Goal: Transaction & Acquisition: Purchase product/service

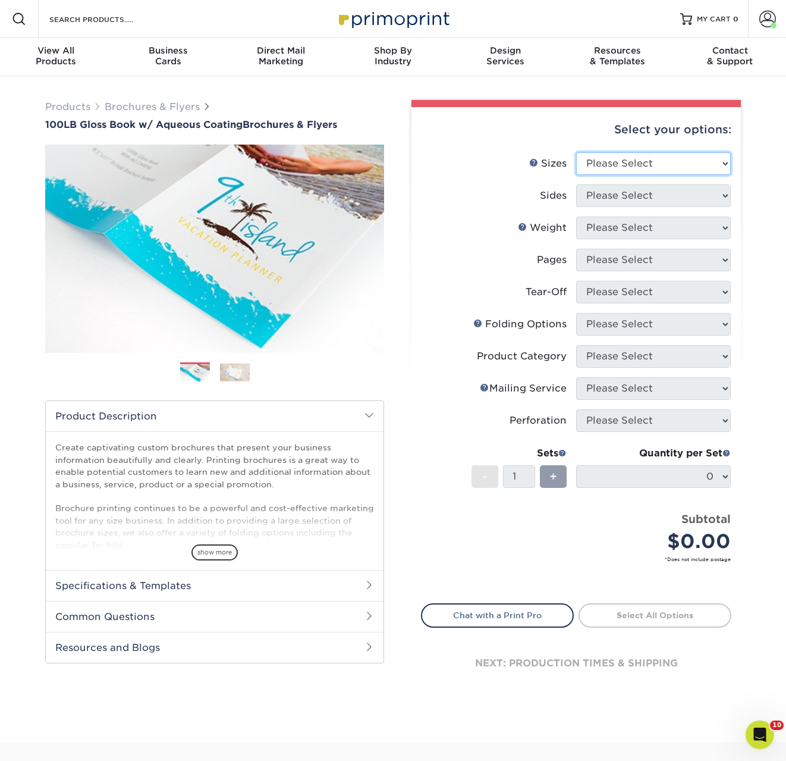
click at [598, 171] on select "Please Select 3.5" x 8.5" 3.5" x 11" 3.67" x 8.5" 4" x 6" 4" x 8.5" 4" x 9" 4" …" at bounding box center [653, 163] width 155 height 23
click at [626, 159] on select "Please Select 3.5" x 8.5" 3.5" x 11" 3.67" x 8.5" 4" x 6" 4" x 8.5" 4" x 9" 4" …" at bounding box center [653, 163] width 155 height 23
select select "5.50x8.50"
click at [576, 152] on select "Please Select 3.5" x 8.5" 3.5" x 11" 3.67" x 8.5" 4" x 6" 4" x 8.5" 4" x 9" 4" …" at bounding box center [653, 163] width 155 height 23
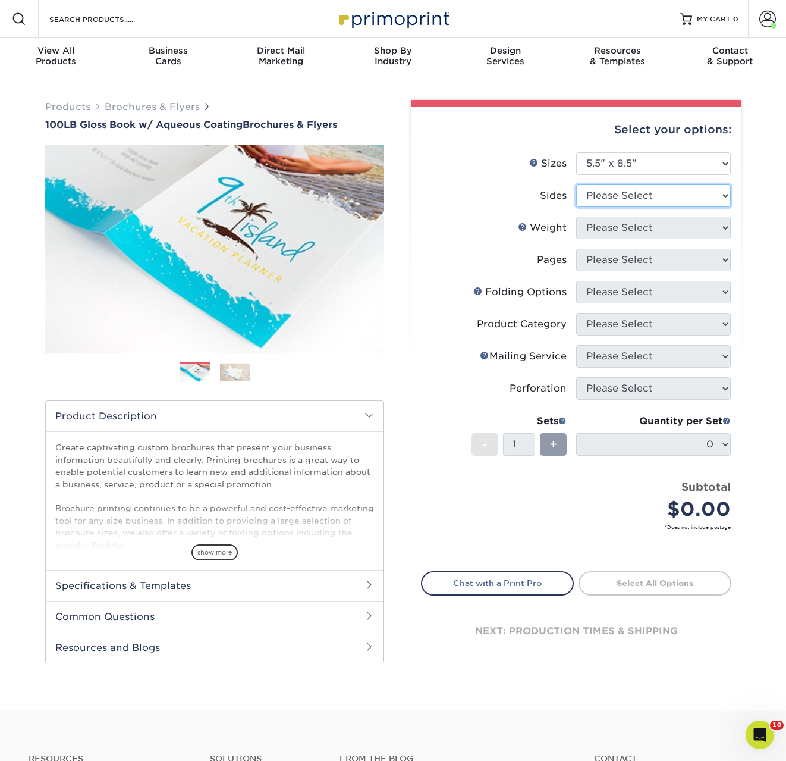
click at [623, 193] on select "Please Select Print Both Sides Print Front Only" at bounding box center [653, 195] width 155 height 23
click at [625, 192] on select "Please Select Print Both Sides Print Front Only" at bounding box center [653, 195] width 155 height 23
select select "13abbda7-1d64-4f25-8bb2-c179b224825d"
click at [576, 184] on select "Please Select Print Both Sides Print Front Only" at bounding box center [653, 195] width 155 height 23
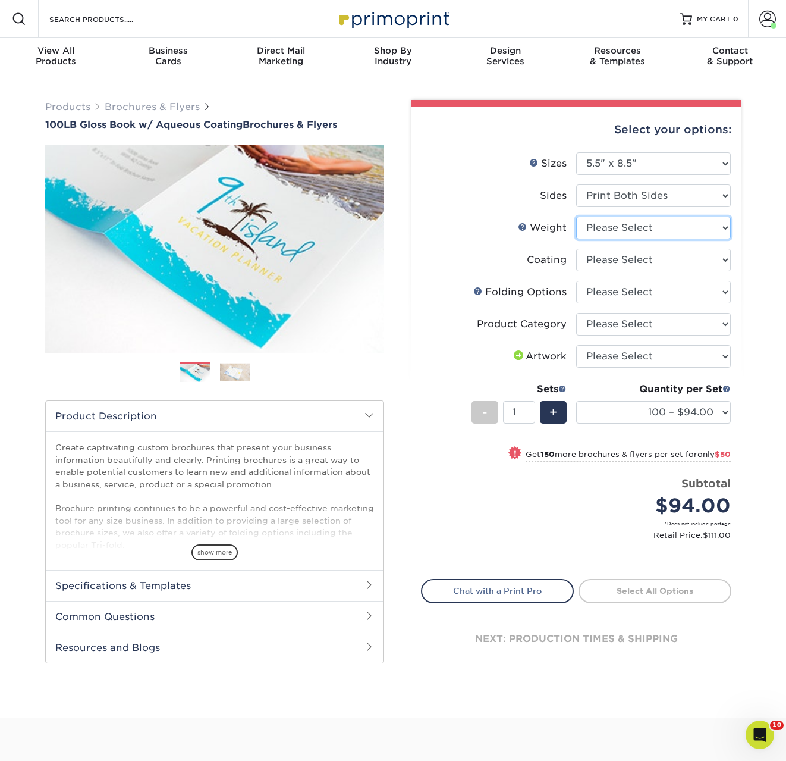
click at [616, 227] on select "Please Select 100LB" at bounding box center [653, 228] width 155 height 23
select select "100LB"
click at [576, 217] on select "Please Select 100LB" at bounding box center [653, 228] width 155 height 23
click at [614, 257] on select at bounding box center [653, 260] width 155 height 23
select select "d41dab50-ff65-4f4f-bb17-2afe4d36ae33"
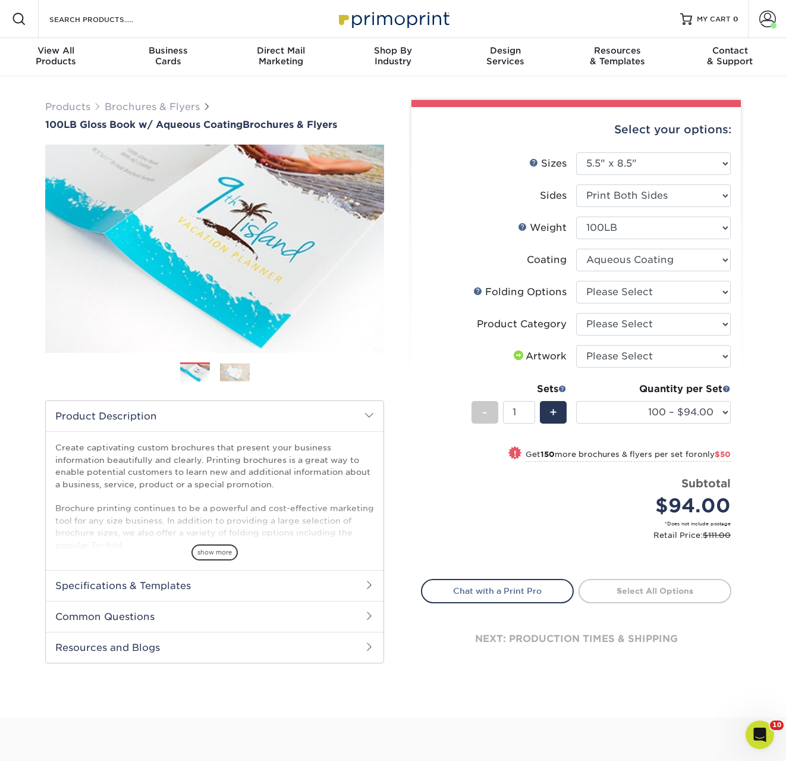
click at [576, 249] on select at bounding box center [653, 260] width 155 height 23
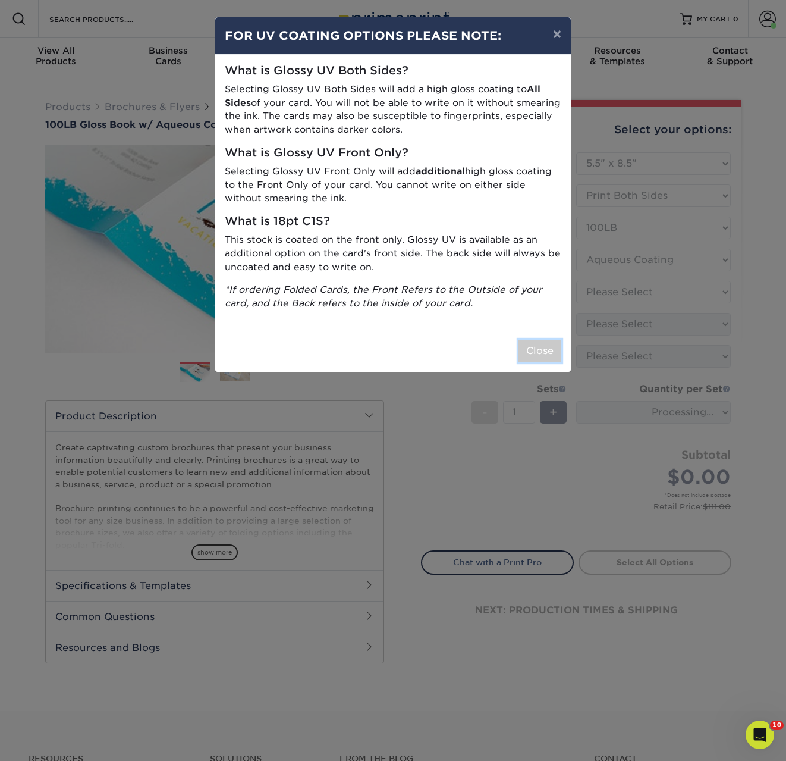
click at [558, 346] on button "Close" at bounding box center [540, 351] width 43 height 23
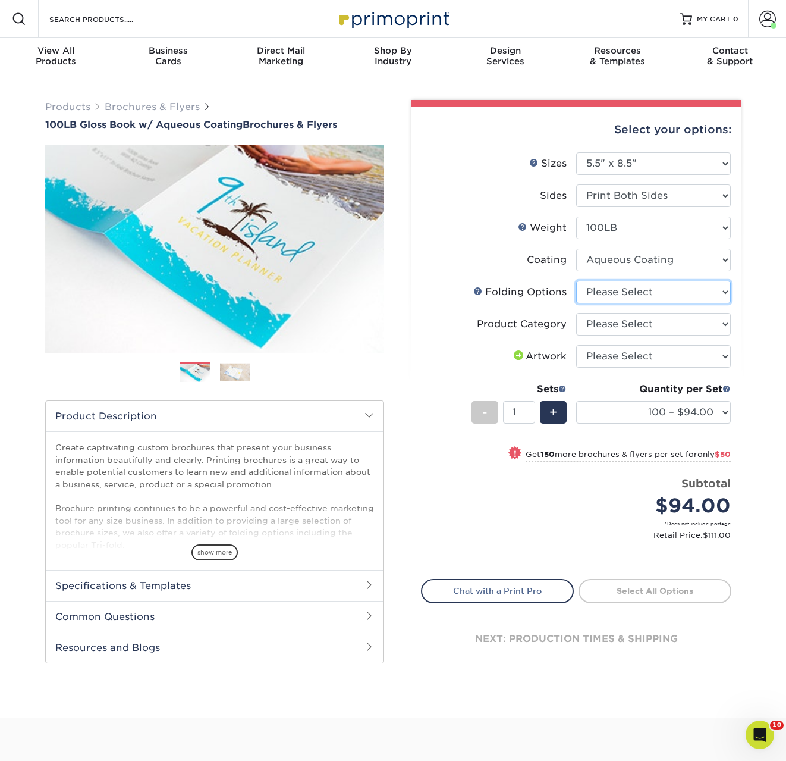
click at [629, 291] on select "Please Select FLAT - No Folding Tri-Fold / Letter Fold Z-Fold Half-Fold" at bounding box center [653, 292] width 155 height 23
select select "9b1d5825-34d1-4721-9874-ed79abb003d7"
click at [576, 281] on select "Please Select FLAT - No Folding Tri-Fold / Letter Fold Z-Fold Half-Fold" at bounding box center [653, 292] width 155 height 23
click at [611, 329] on select "Please Select Flyers and Brochures" at bounding box center [653, 324] width 155 height 23
select select "1a668080-6b7c-4174-b399-2c3833b27ef4"
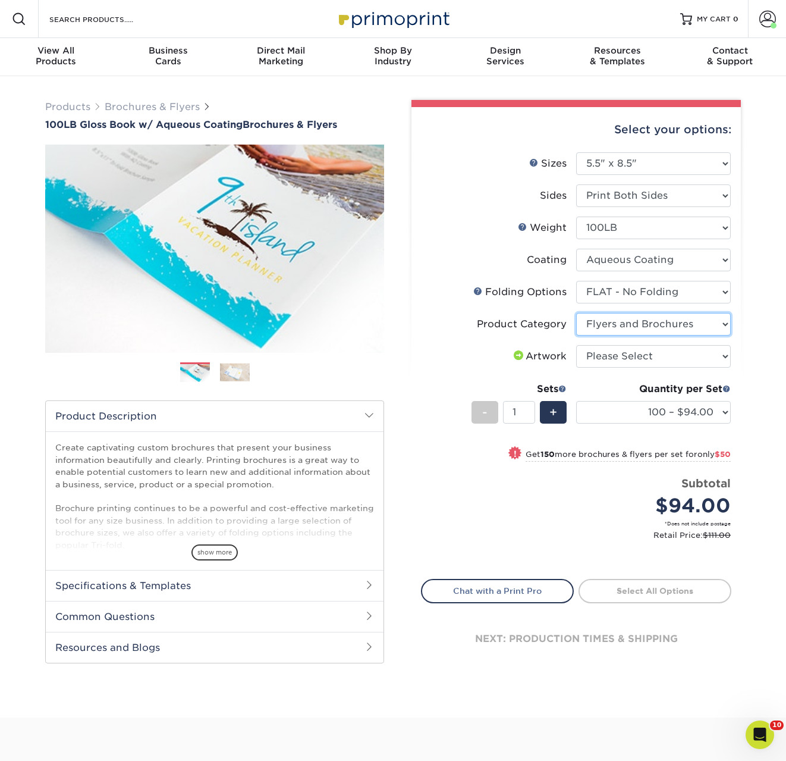
click at [576, 313] on select "Please Select Flyers and Brochures" at bounding box center [653, 324] width 155 height 23
click at [618, 358] on select "Please Select I will upload files I need a design - $175" at bounding box center [653, 356] width 155 height 23
select select "upload"
click at [576, 345] on select "Please Select I will upload files I need a design - $175" at bounding box center [653, 356] width 155 height 23
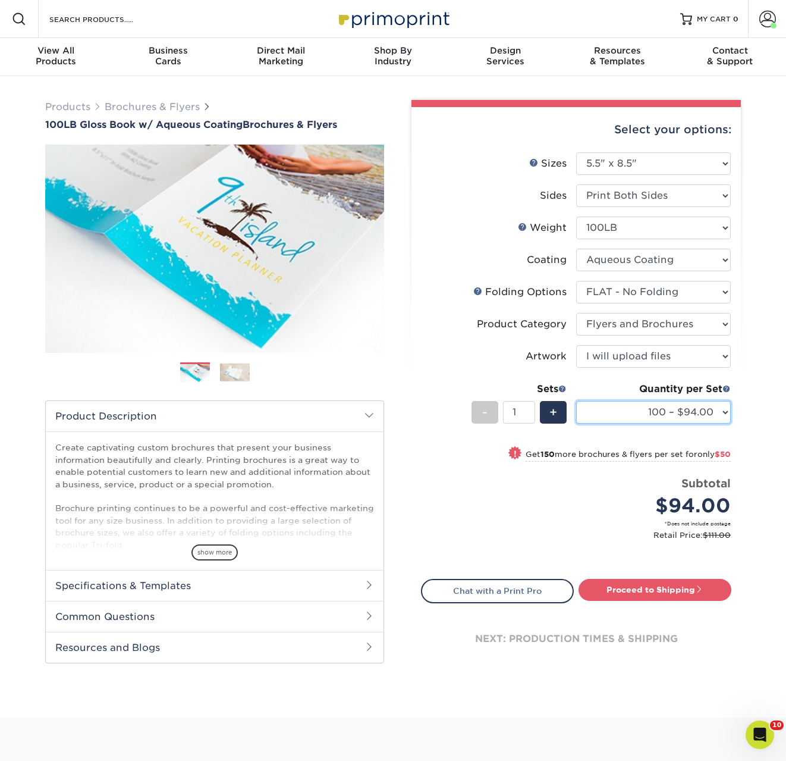
click at [663, 408] on select "100 – $94.00 250 – $144.00 500 – $153.00 1000 – $159.00 2000 – $186.00 2500 – $…" at bounding box center [653, 412] width 155 height 23
select select "500 – $153.00"
click at [576, 401] on select "100 – $94.00 250 – $144.00 500 – $153.00 1000 – $159.00 2000 – $186.00 2500 – $…" at bounding box center [653, 412] width 155 height 23
click at [670, 585] on link "Proceed to Shipping" at bounding box center [655, 589] width 153 height 21
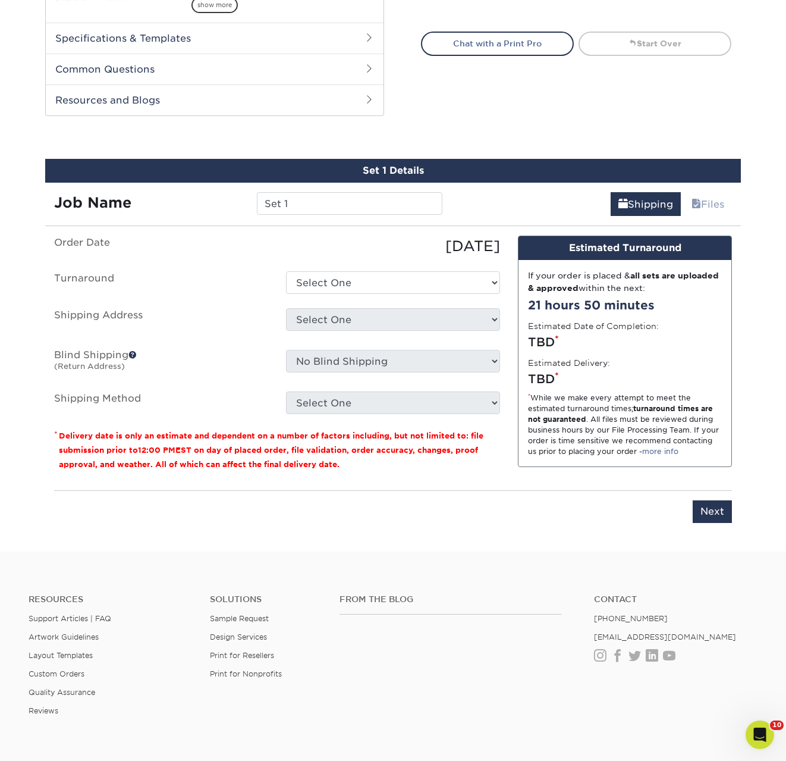
scroll to position [611, 0]
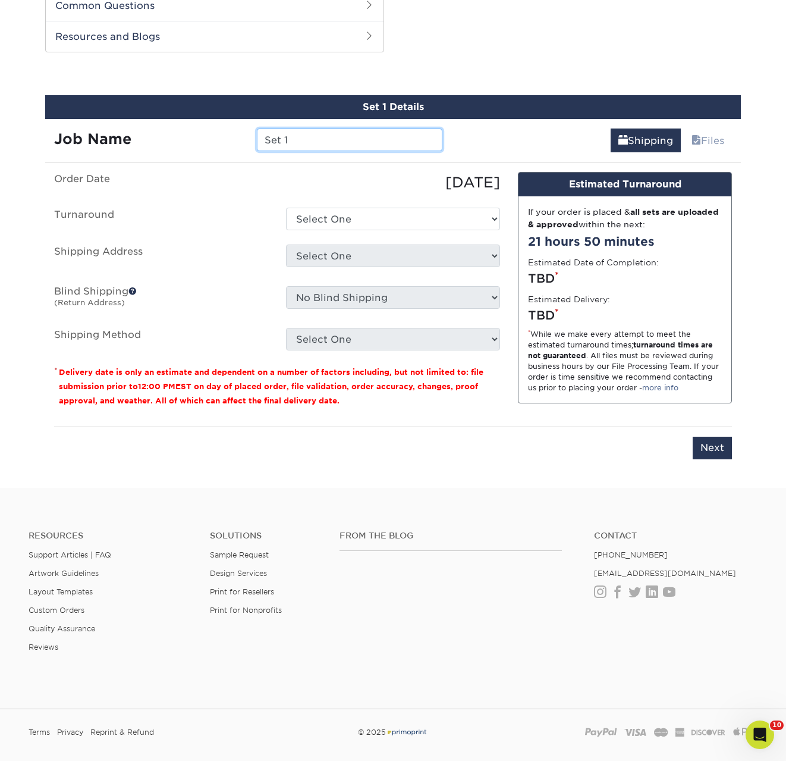
drag, startPoint x: 289, startPoint y: 145, endPoint x: 229, endPoint y: 142, distance: 59.6
click at [229, 142] on div "Job Name Set 1" at bounding box center [248, 139] width 406 height 23
type input "93074"
click at [336, 240] on ul "Order Date [DATE] [GEOGRAPHIC_DATA] Select One 2-4 Business Days 2 Day Next Bus…" at bounding box center [277, 261] width 446 height 178
click at [352, 208] on select "Select One 2-4 Business Days 2 Day Next Business Day" at bounding box center [393, 219] width 214 height 23
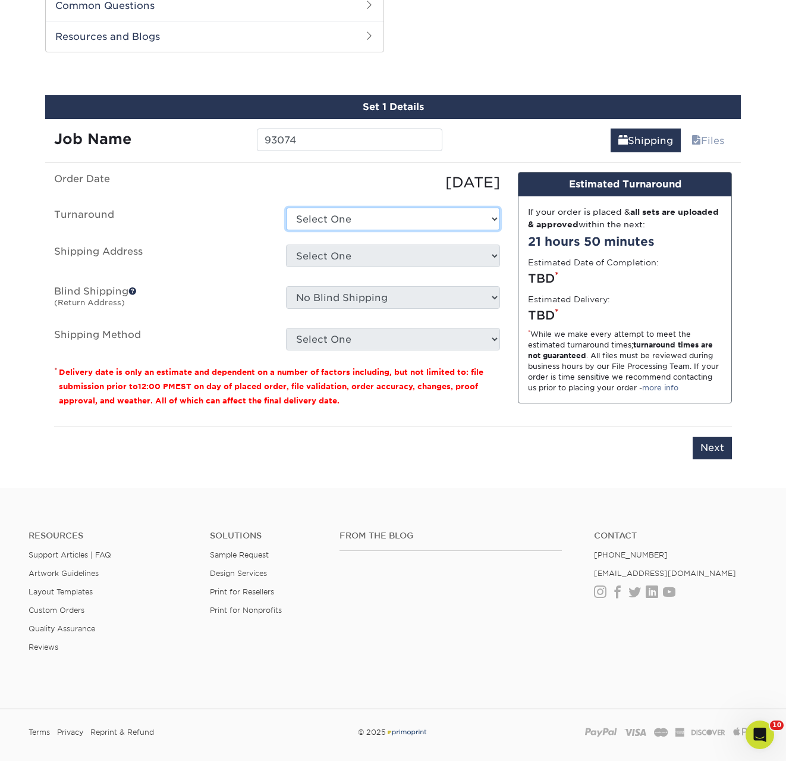
select select "900aba08-6d7e-466c-984e-05c096830f75"
click at [286, 208] on select "Select One 2-4 Business Days 2 Day Next Business Day" at bounding box center [393, 219] width 214 height 23
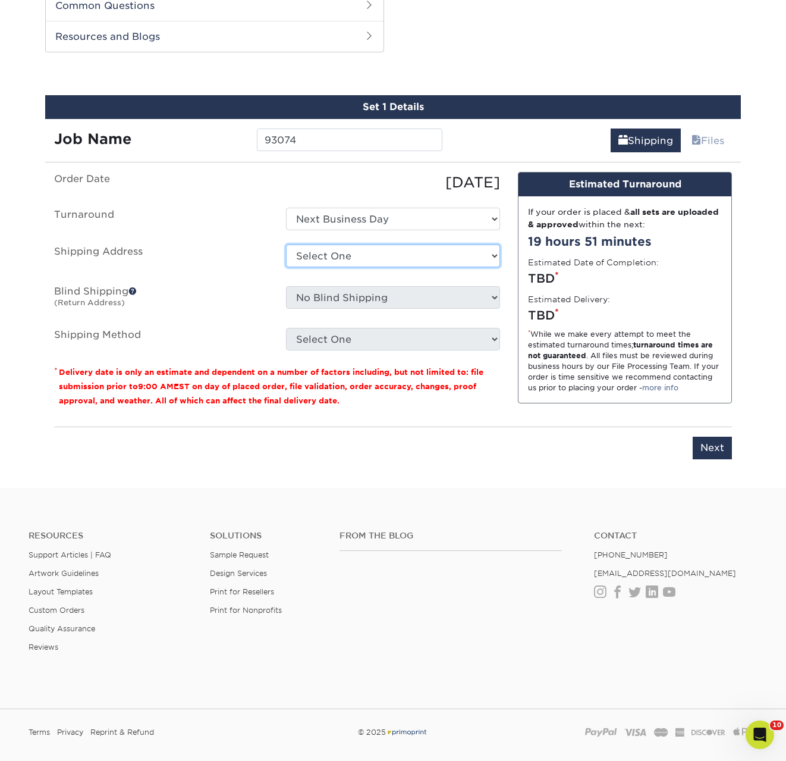
click at [362, 256] on select "Select One ACTION [PERSON_NAME] [PERSON_NAME] AMEX [PERSON_NAME] Aspen Ridge At…" at bounding box center [393, 256] width 214 height 23
select select "54022"
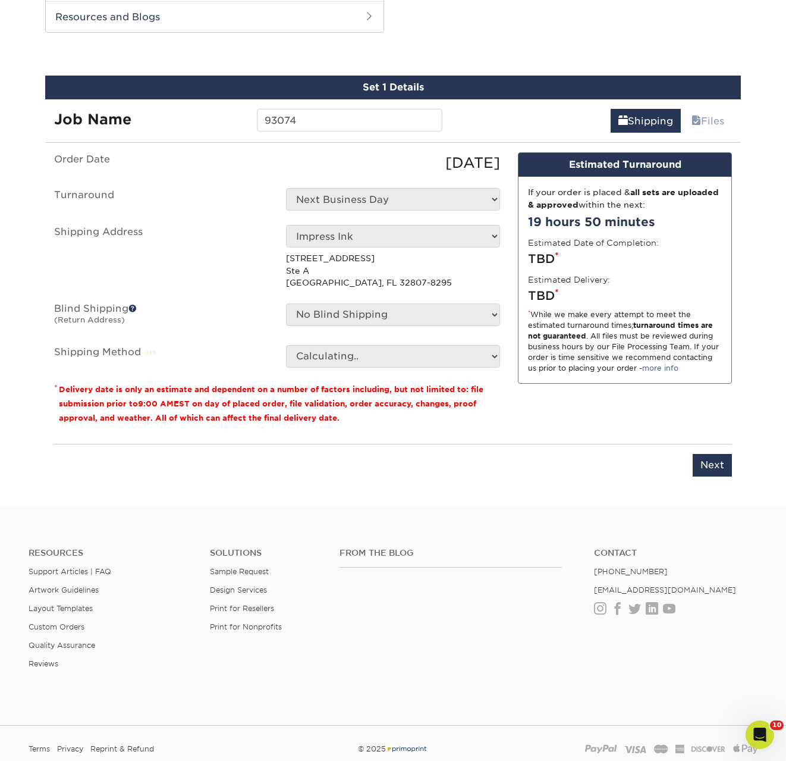
scroll to position [633, 0]
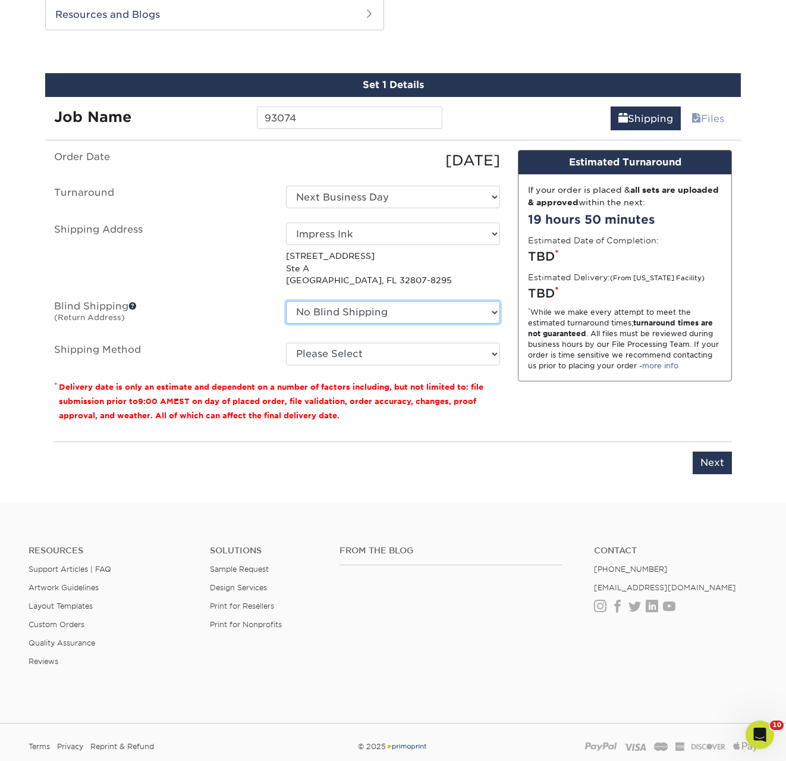
click at [397, 312] on select "No Blind Shipping ACTION [PERSON_NAME] [PERSON_NAME] AMEX [PERSON_NAME] Aspen R…" at bounding box center [393, 312] width 214 height 23
click at [286, 301] on select "No Blind Shipping ACTION [PERSON_NAME] [PERSON_NAME] AMEX [PERSON_NAME] Aspen R…" at bounding box center [393, 312] width 214 height 23
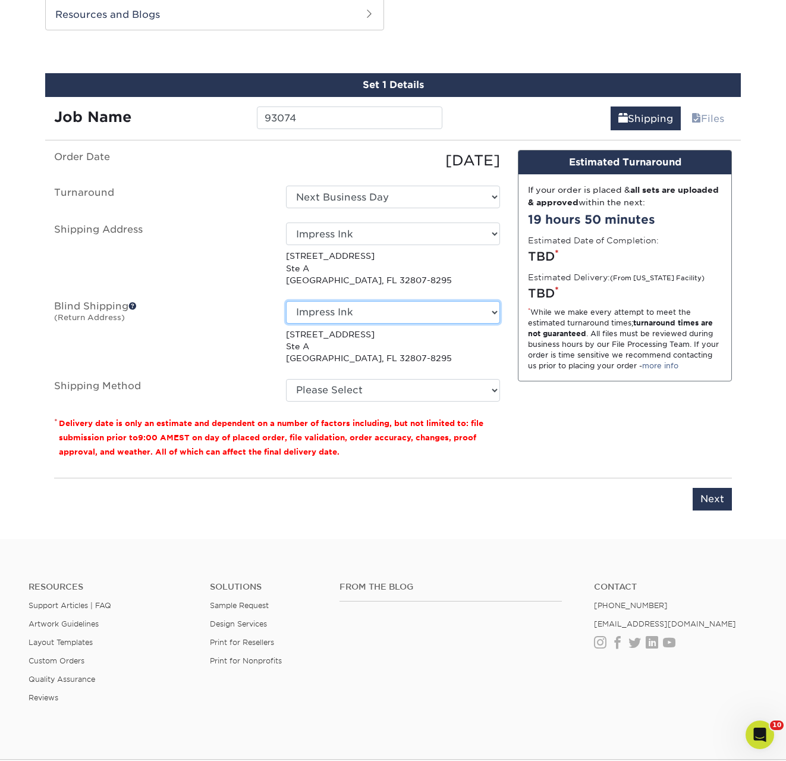
click at [332, 321] on select "No Blind Shipping ACTION [PERSON_NAME] [PERSON_NAME] AMEX [PERSON_NAME] Aspen R…" at bounding box center [393, 312] width 214 height 23
select select "-1"
click at [286, 301] on select "No Blind Shipping ACTION [PERSON_NAME] [PERSON_NAME] AMEX [PERSON_NAME] Aspen R…" at bounding box center [393, 312] width 214 height 23
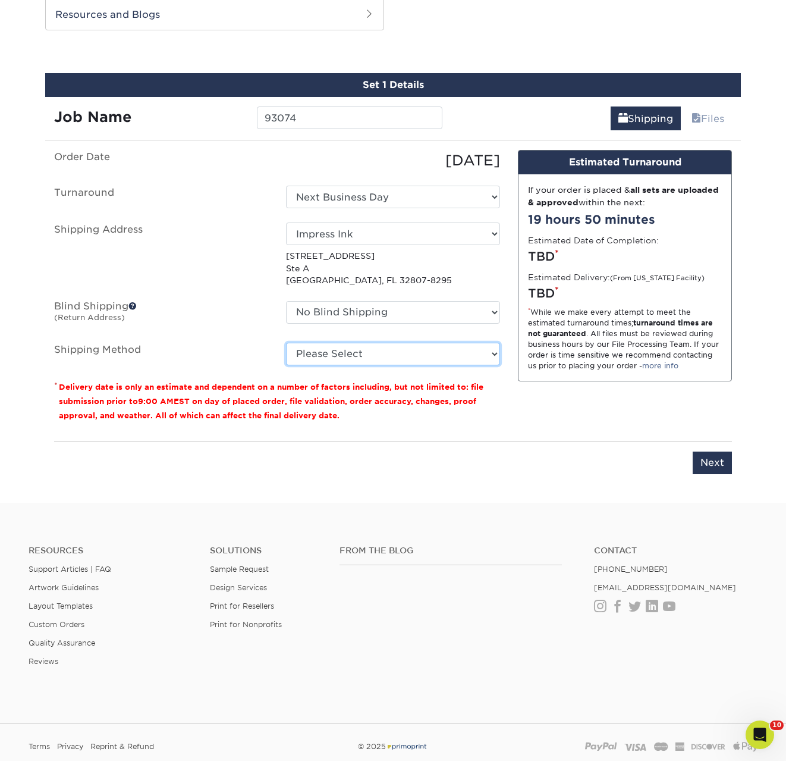
click at [346, 343] on select "Please Select Ground Shipping (+$17.81) 3 Day Shipping Service (+$21.03) 2 Day …" at bounding box center [393, 354] width 214 height 23
select select "03"
click at [286, 343] on select "Please Select Ground Shipping (+$17.81) 3 Day Shipping Service (+$21.03) 2 Day …" at bounding box center [393, 354] width 214 height 23
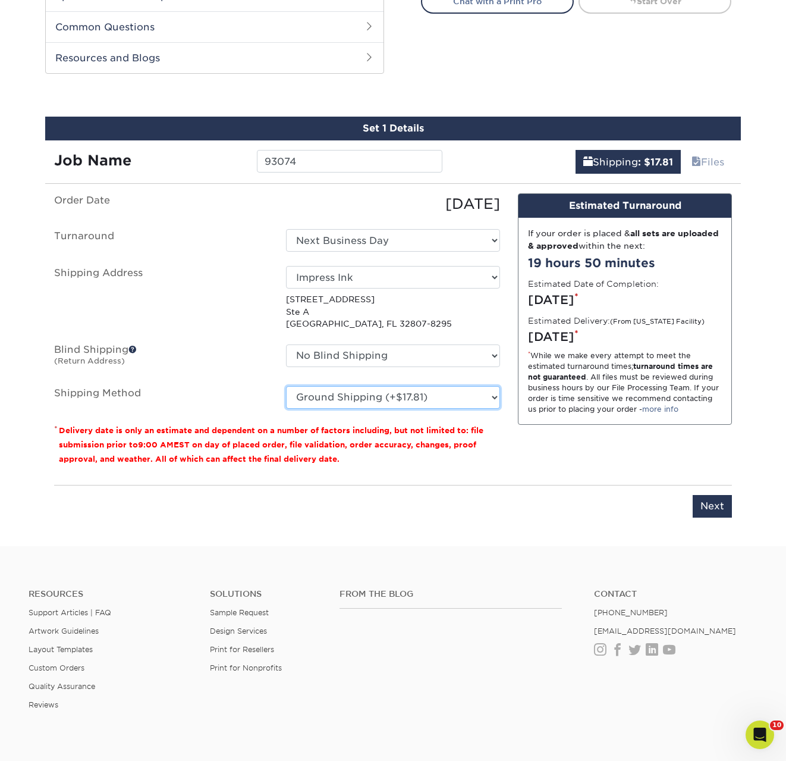
scroll to position [575, 0]
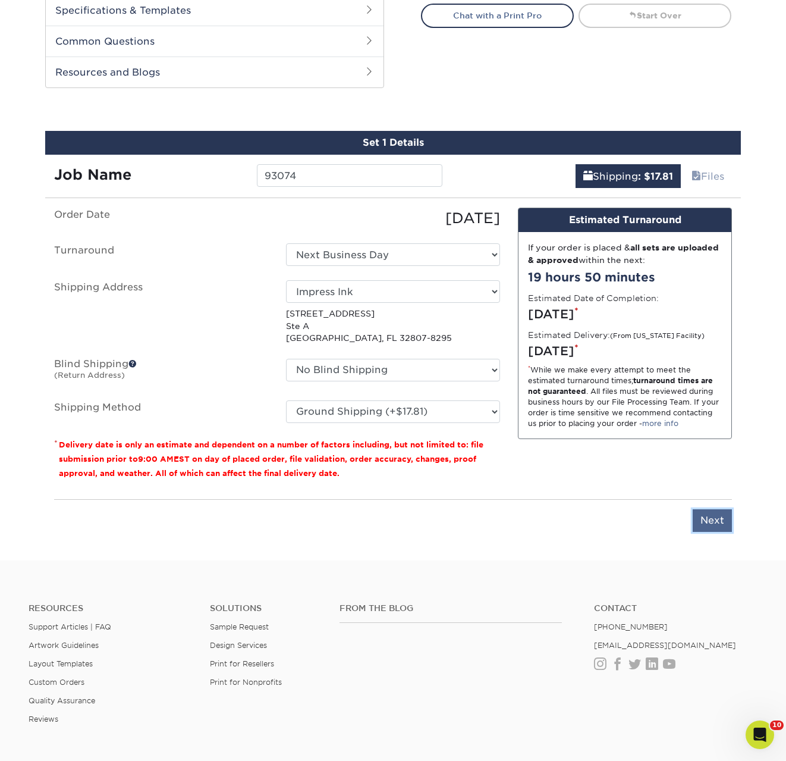
click at [714, 526] on input "Next" at bounding box center [712, 520] width 39 height 23
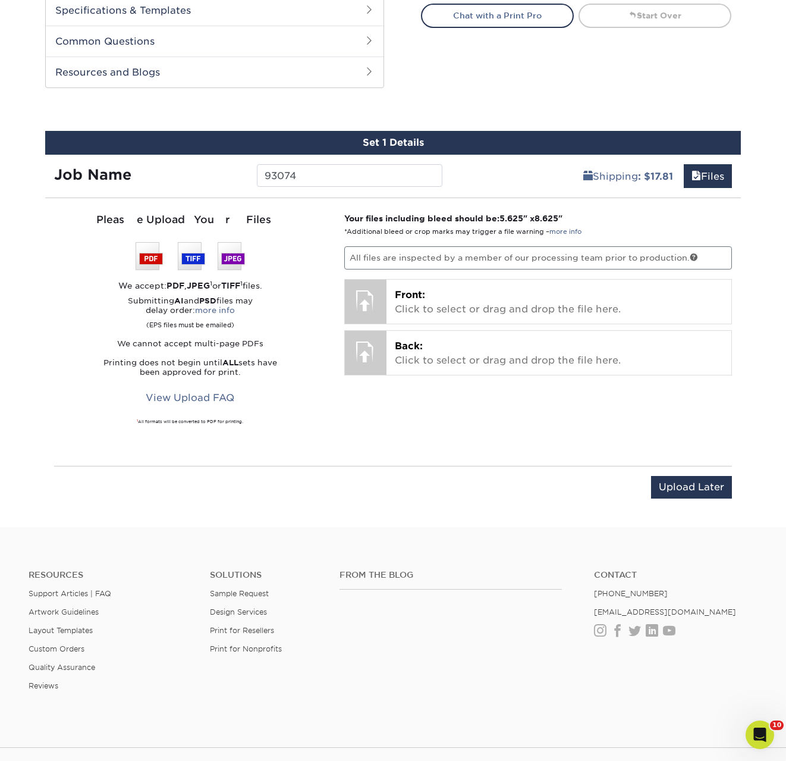
click at [388, 275] on div "Your files including bleed should be: 5.625 " x 8.625 " *Additional bleed or cr…" at bounding box center [539, 331] width 406 height 239
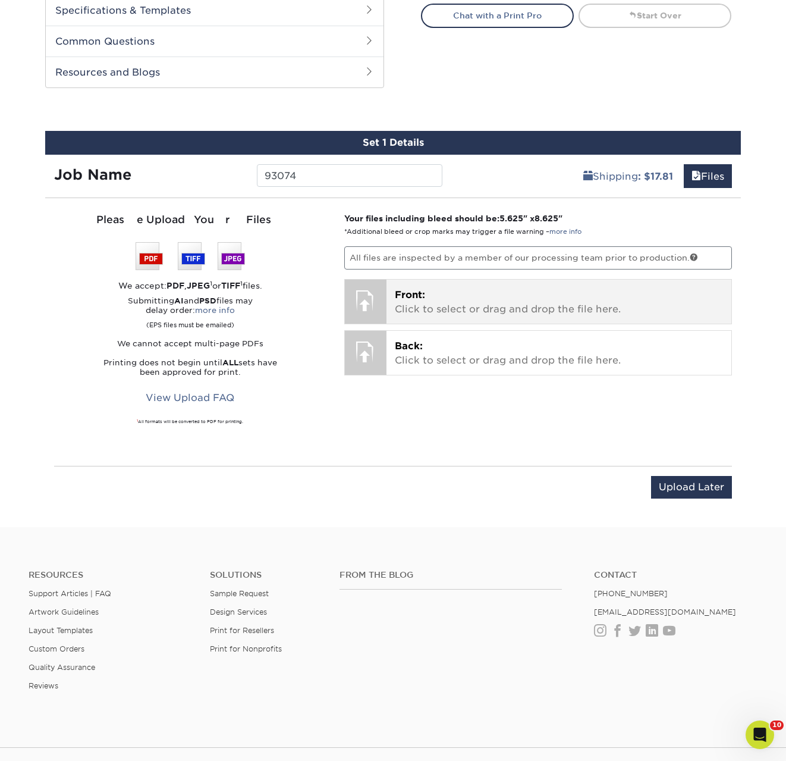
click at [408, 309] on p "Front: Click to select or drag and drop the file here." at bounding box center [559, 302] width 329 height 29
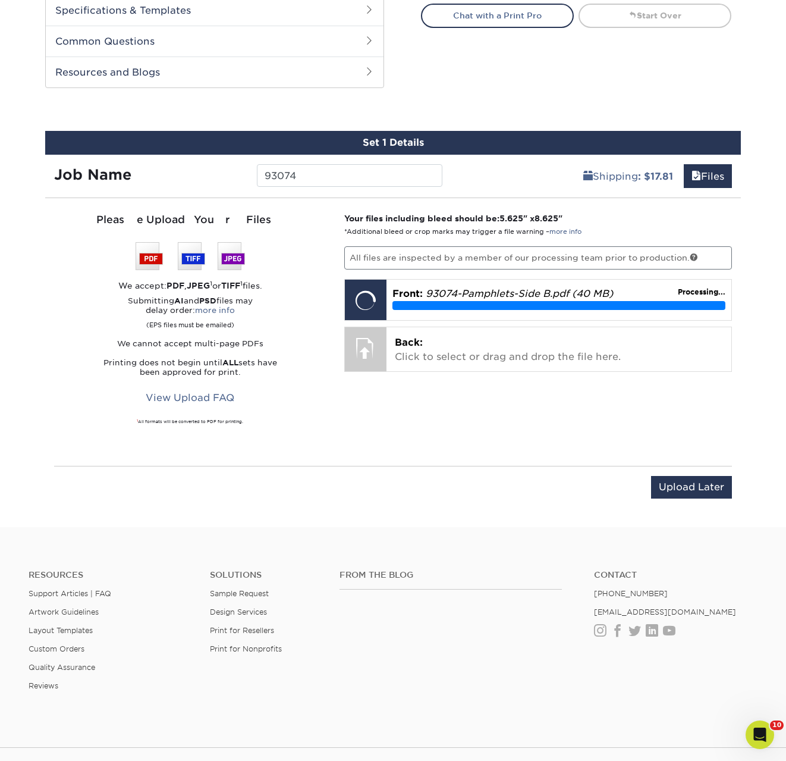
click at [496, 372] on div "Your files including bleed should be: 5.625 " x 8.625 " *Additional bleed or cr…" at bounding box center [539, 331] width 406 height 239
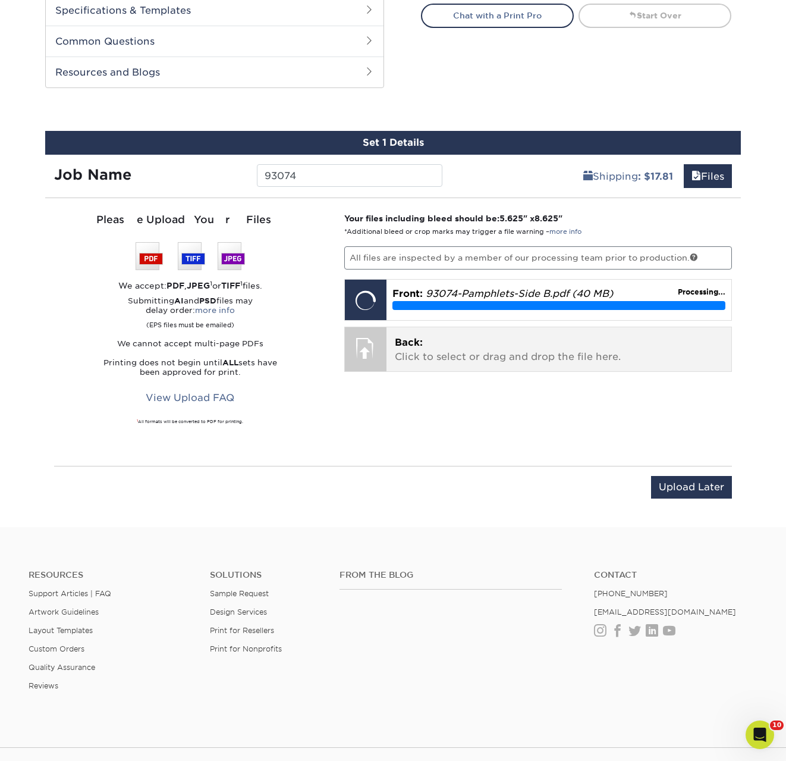
click at [538, 336] on p "Back: Click to select or drag and drop the file here." at bounding box center [559, 350] width 329 height 29
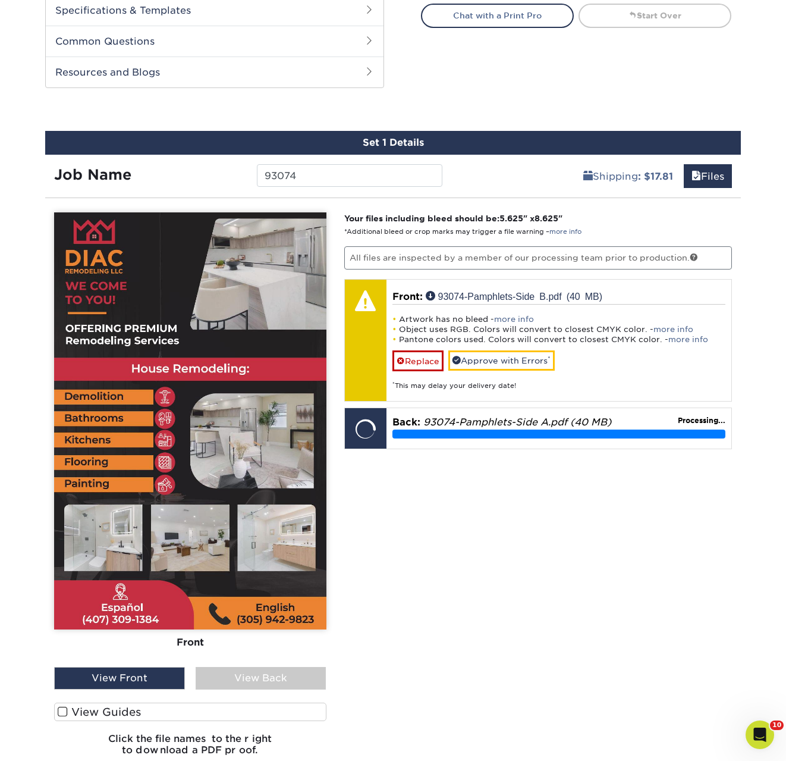
scroll to position [614, 0]
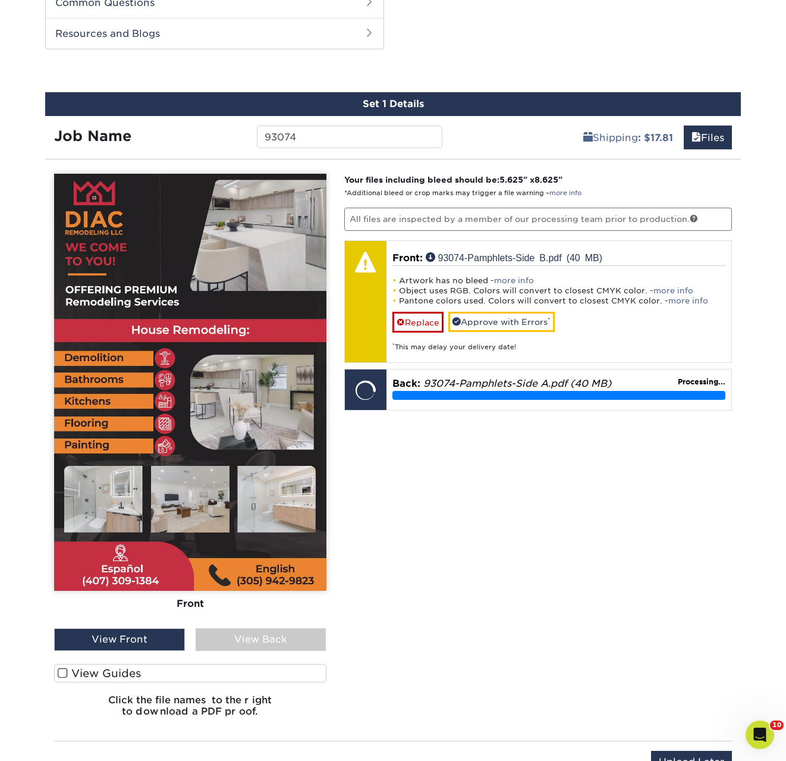
click at [298, 625] on div "Front Back" at bounding box center [190, 401] width 272 height 454
click at [298, 634] on div "View Back" at bounding box center [261, 639] width 131 height 23
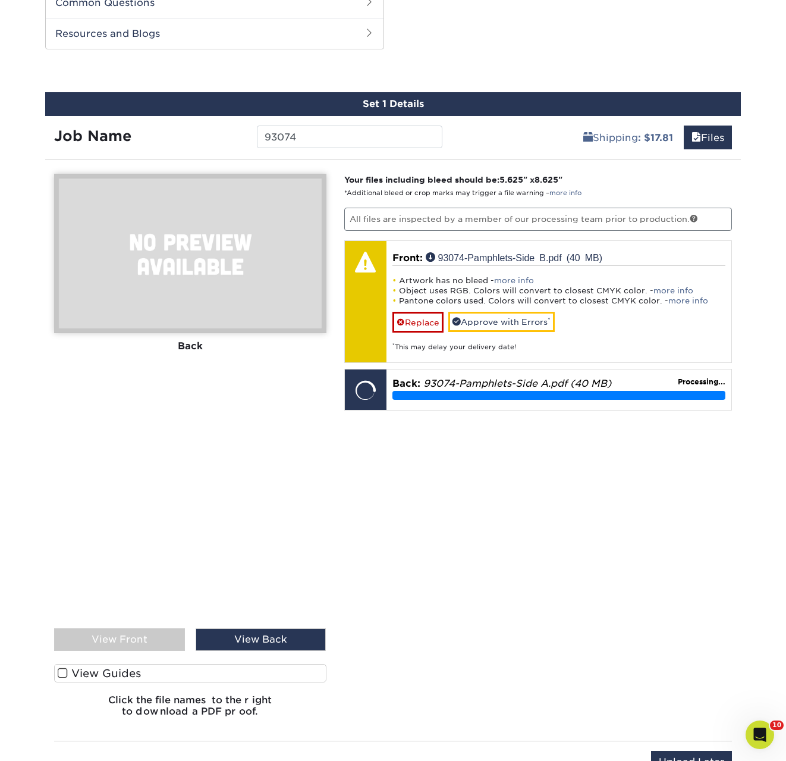
click at [153, 633] on div "View Front" at bounding box center [119, 639] width 131 height 23
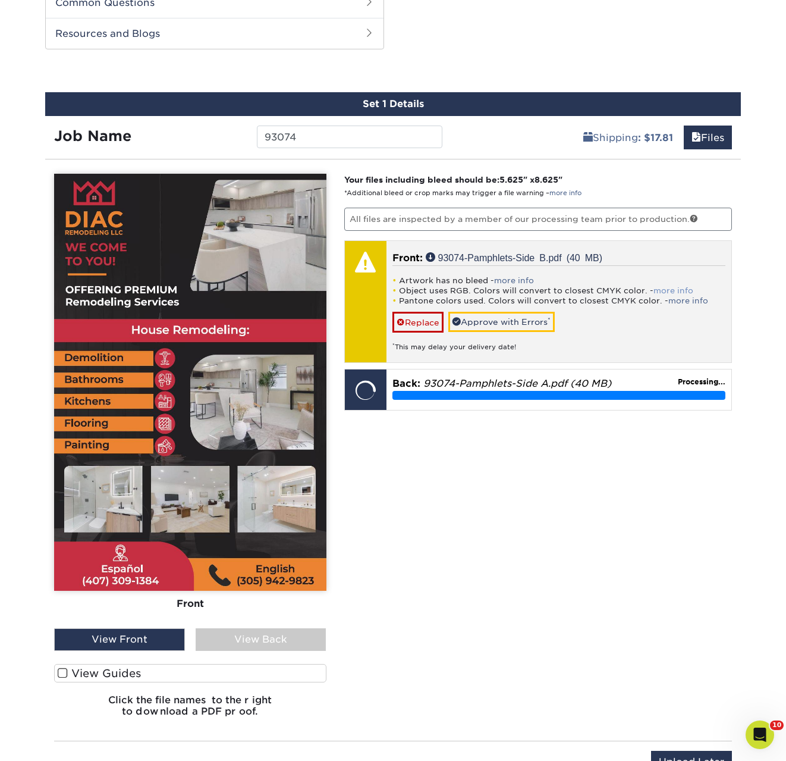
click at [675, 290] on link "more info" at bounding box center [674, 290] width 40 height 9
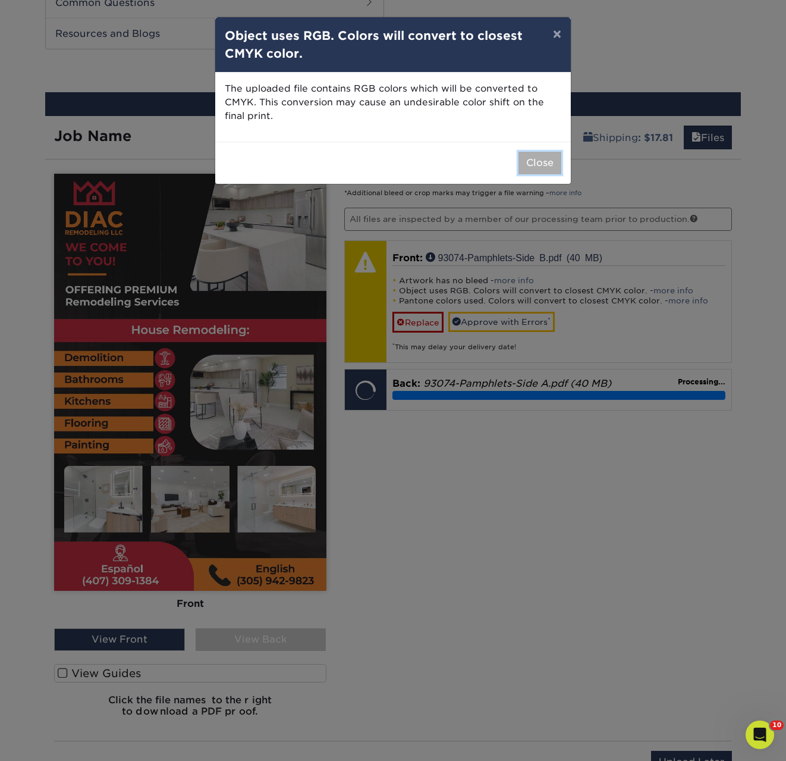
click at [549, 163] on button "Close" at bounding box center [540, 163] width 43 height 23
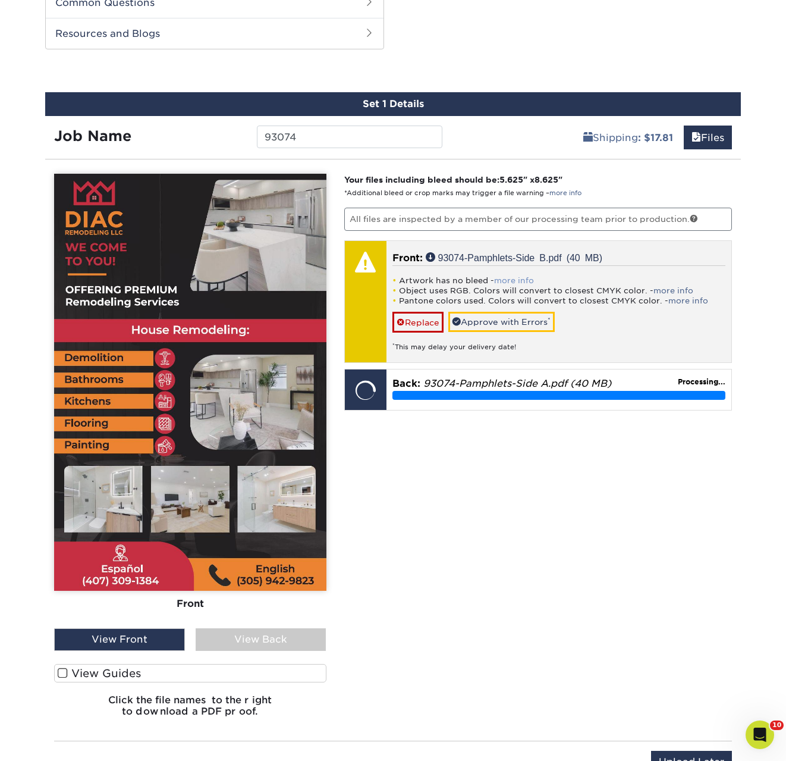
click at [515, 281] on link "more info" at bounding box center [514, 280] width 40 height 9
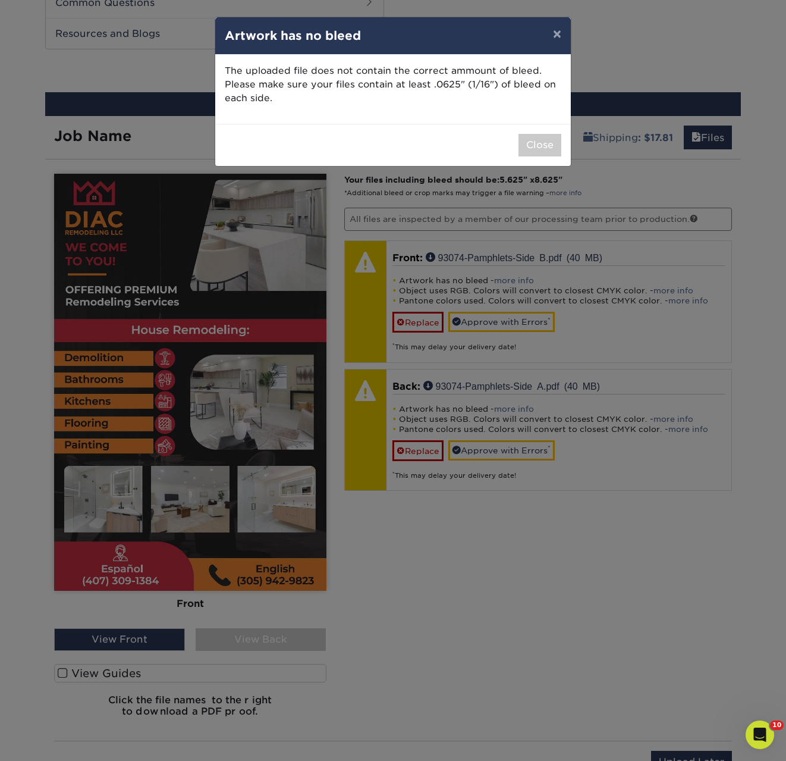
click at [408, 88] on p "The uploaded file does not contain the correct ammount of bleed. Please make su…" at bounding box center [393, 84] width 337 height 40
click at [405, 88] on p "The uploaded file does not contain the correct ammount of bleed. Please make su…" at bounding box center [393, 84] width 337 height 40
click at [538, 150] on button "Close" at bounding box center [540, 145] width 43 height 23
